Goal: Information Seeking & Learning: Understand process/instructions

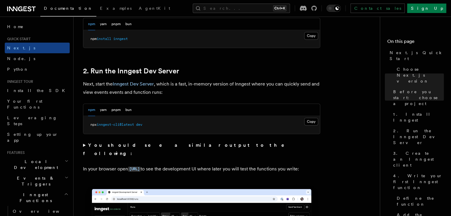
scroll to position [373, 0]
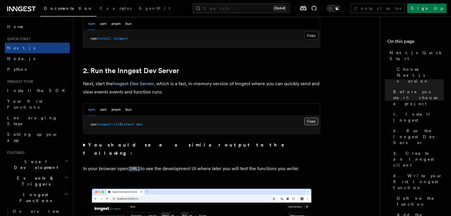
click at [315, 123] on button "Copy Copied" at bounding box center [311, 122] width 14 height 8
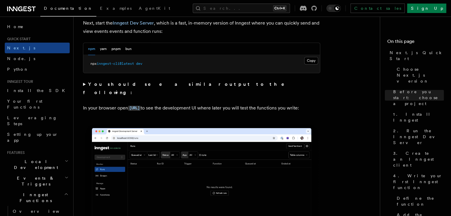
scroll to position [434, 0]
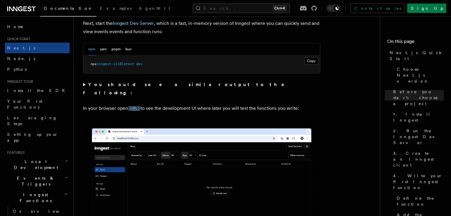
click at [141, 106] on code "[URL]" at bounding box center [134, 108] width 12 height 5
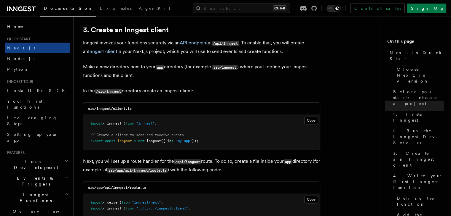
scroll to position [734, 0]
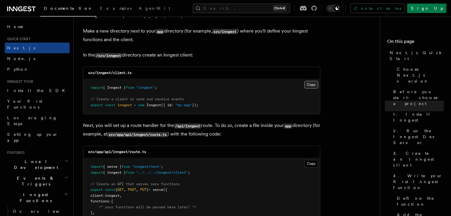
click at [315, 85] on button "Copy Copied" at bounding box center [311, 85] width 14 height 8
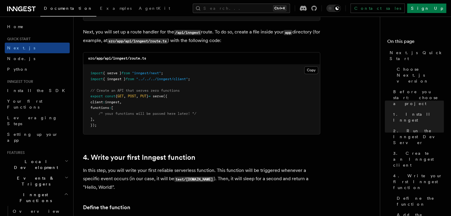
scroll to position [827, 0]
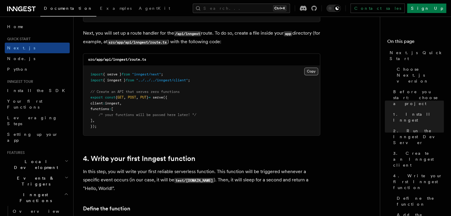
click at [309, 73] on button "Copy Copied" at bounding box center [311, 72] width 14 height 8
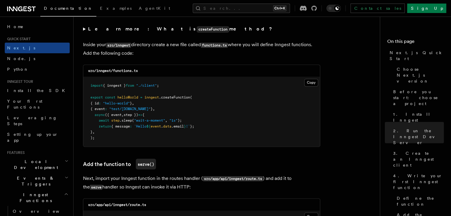
scroll to position [1036, 0]
click at [310, 82] on button "Copy Copied" at bounding box center [311, 82] width 14 height 8
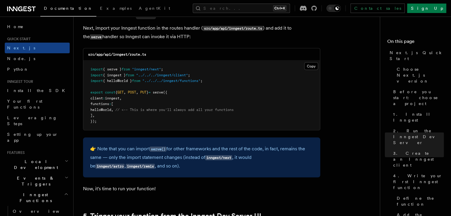
scroll to position [1165, 0]
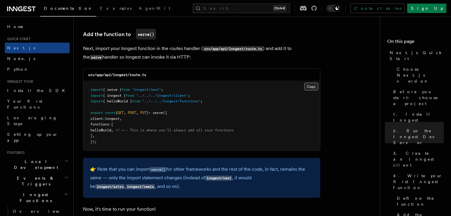
click at [313, 88] on button "Copy Copied" at bounding box center [311, 87] width 14 height 8
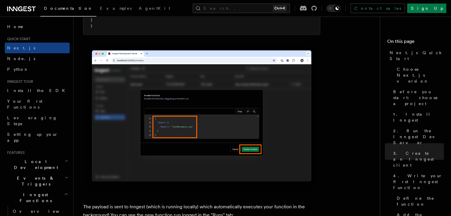
scroll to position [1836, 0]
